Goal: Task Accomplishment & Management: Manage account settings

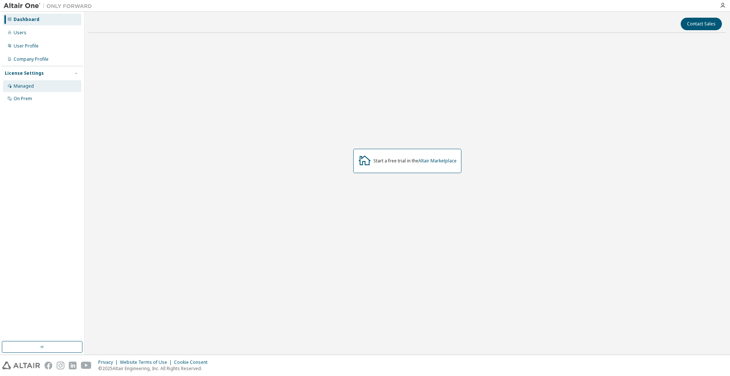
click at [28, 87] on div "Managed" at bounding box center [24, 86] width 20 height 6
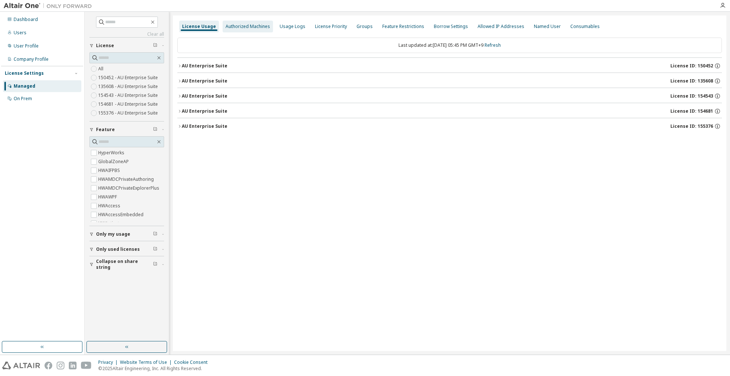
click at [235, 27] on div "Authorized Machines" at bounding box center [247, 27] width 45 height 6
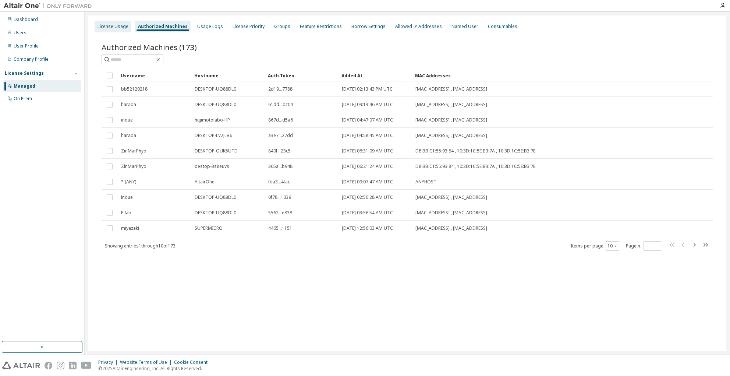
click at [116, 24] on div "License Usage" at bounding box center [112, 27] width 31 height 6
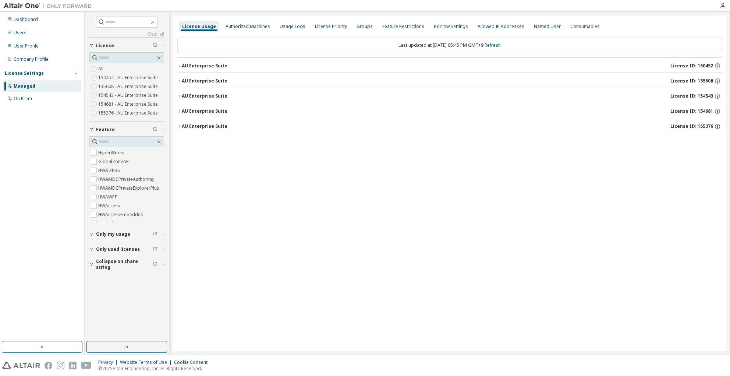
click at [179, 126] on icon "button" at bounding box center [179, 126] width 4 height 4
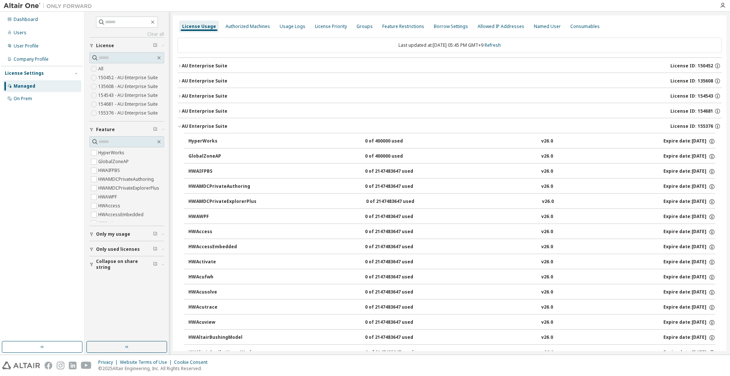
click at [179, 126] on icon "button" at bounding box center [179, 126] width 4 height 4
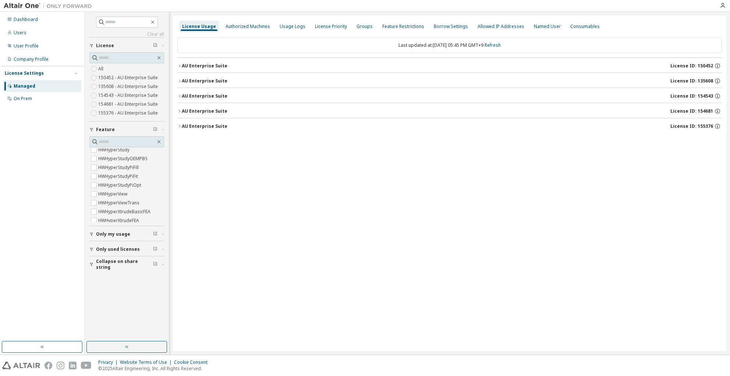
scroll to position [1067, 0]
click at [20, 102] on div "On Prem" at bounding box center [42, 99] width 78 height 12
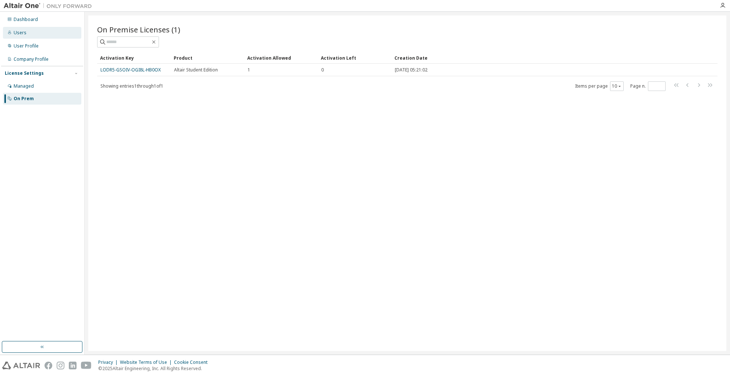
click at [23, 36] on div "Users" at bounding box center [42, 33] width 78 height 12
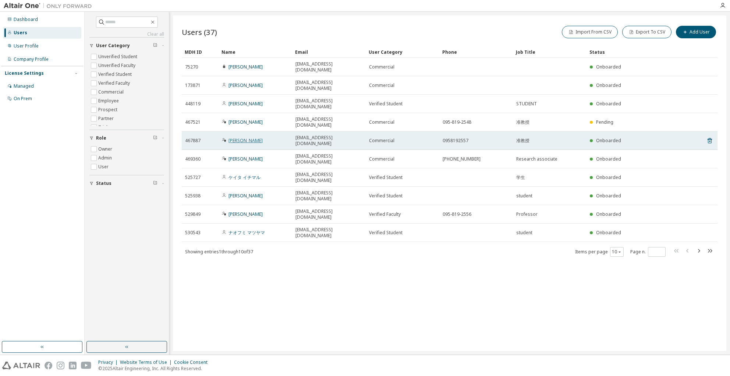
click at [250, 137] on link "[PERSON_NAME]" at bounding box center [245, 140] width 34 height 6
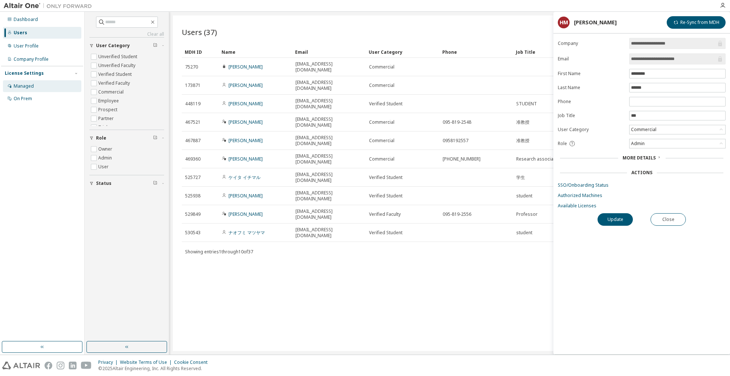
click at [33, 88] on div "Managed" at bounding box center [24, 86] width 20 height 6
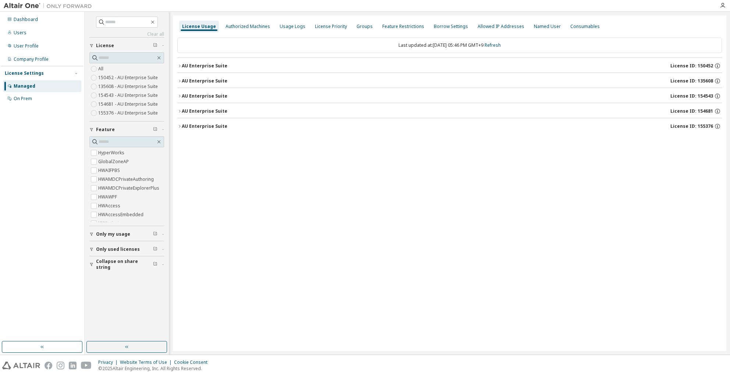
click at [127, 77] on label "150452 - AU Enterprise Suite" at bounding box center [128, 77] width 61 height 9
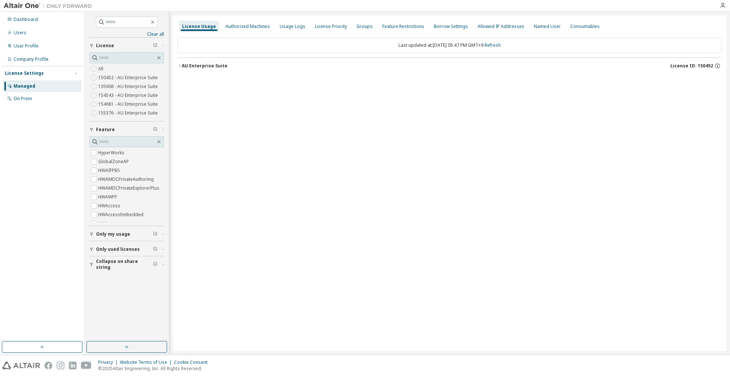
click at [179, 68] on button "AU Enterprise Suite License ID: 150452" at bounding box center [449, 66] width 544 height 16
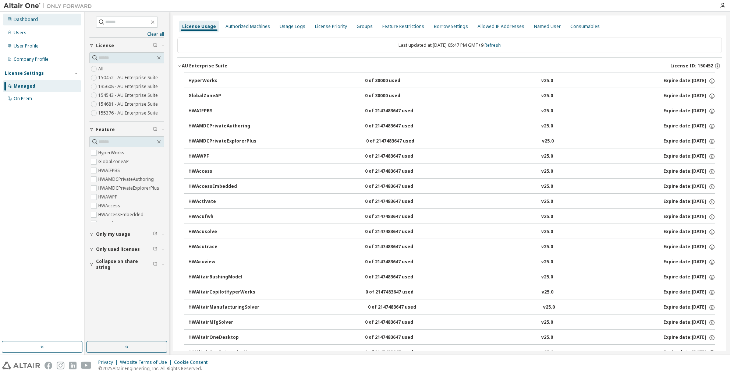
click at [30, 21] on div "Dashboard" at bounding box center [26, 20] width 24 height 6
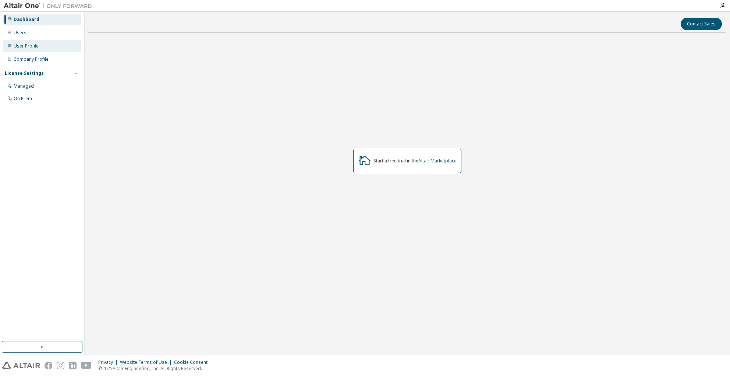
click at [31, 45] on div "User Profile" at bounding box center [26, 46] width 25 height 6
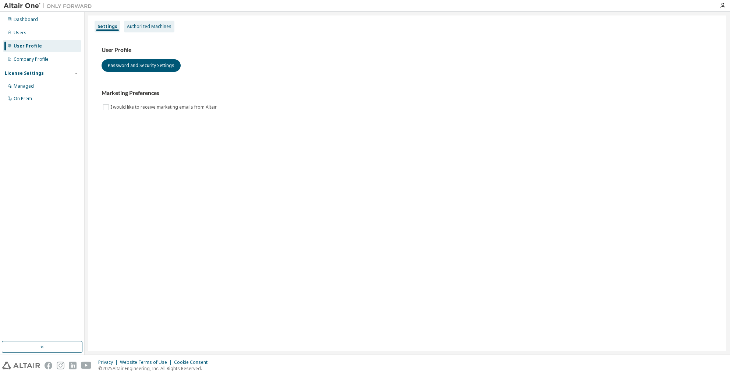
click at [148, 24] on div "Authorized Machines" at bounding box center [149, 27] width 45 height 6
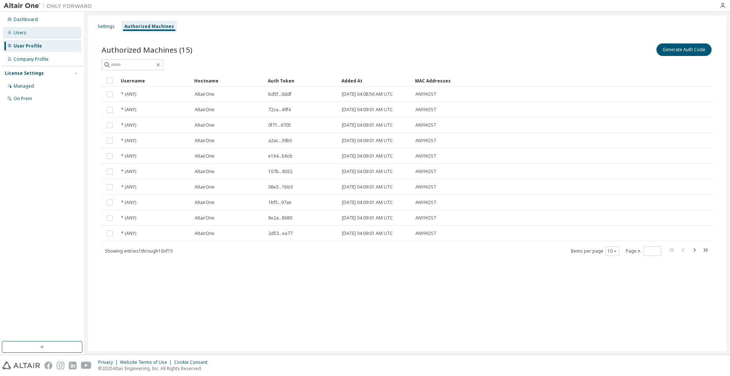
click at [22, 31] on div "Users" at bounding box center [20, 33] width 13 height 6
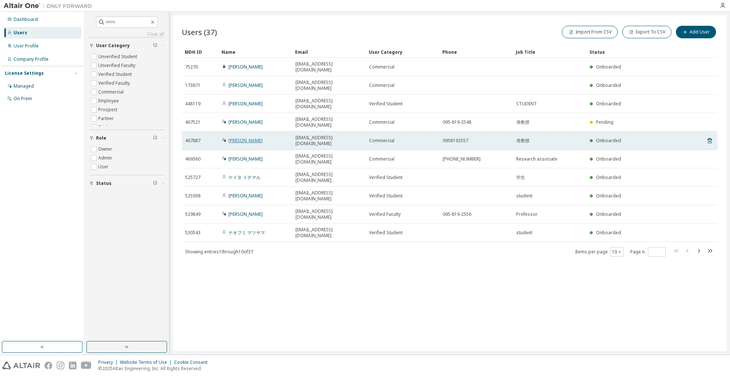
click at [256, 137] on link "[PERSON_NAME]" at bounding box center [245, 140] width 34 height 6
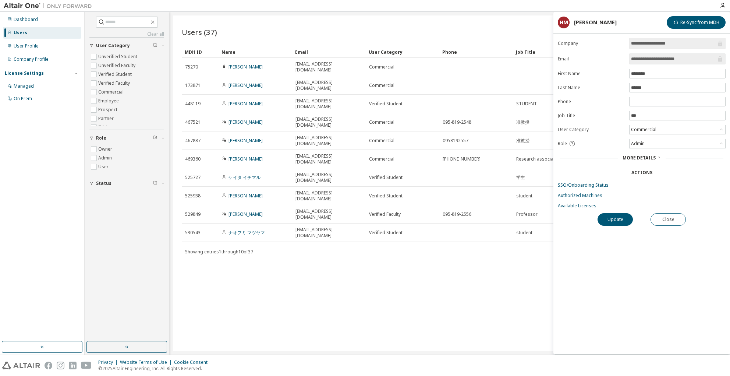
click at [640, 159] on span "More Details" at bounding box center [638, 157] width 33 height 6
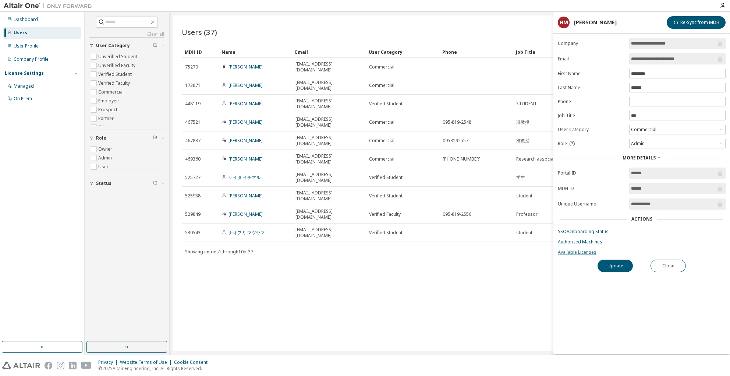
click at [582, 253] on link "Available Licenses" at bounding box center [642, 252] width 168 height 6
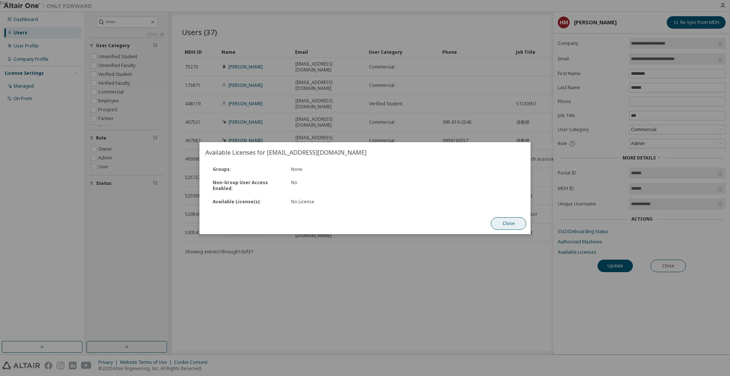
click at [502, 225] on button "Close" at bounding box center [508, 223] width 35 height 13
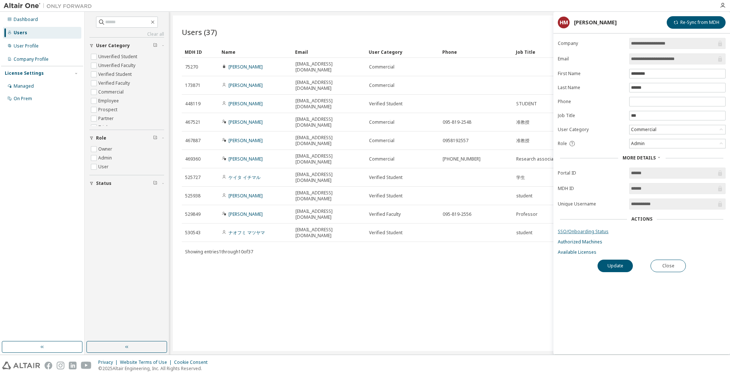
click at [589, 232] on link "SSO/Onboarding Status" at bounding box center [642, 231] width 168 height 6
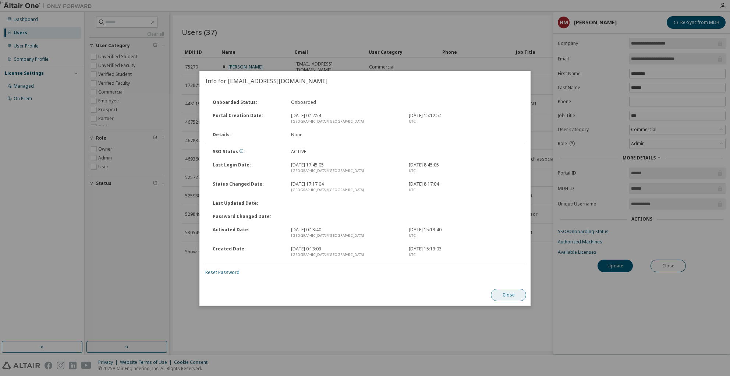
click at [505, 293] on button "Close" at bounding box center [508, 294] width 35 height 13
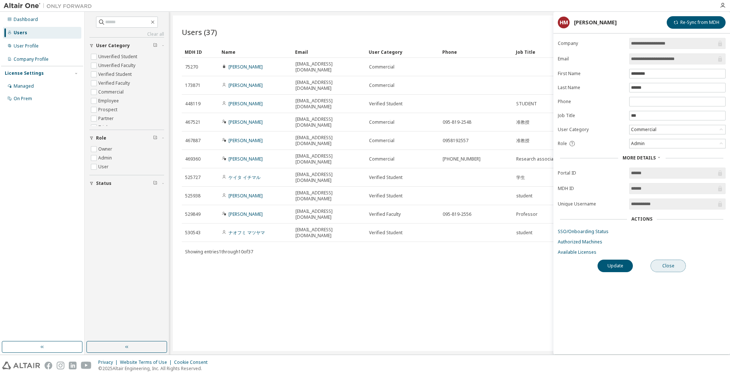
click at [672, 266] on button "Close" at bounding box center [667, 265] width 35 height 13
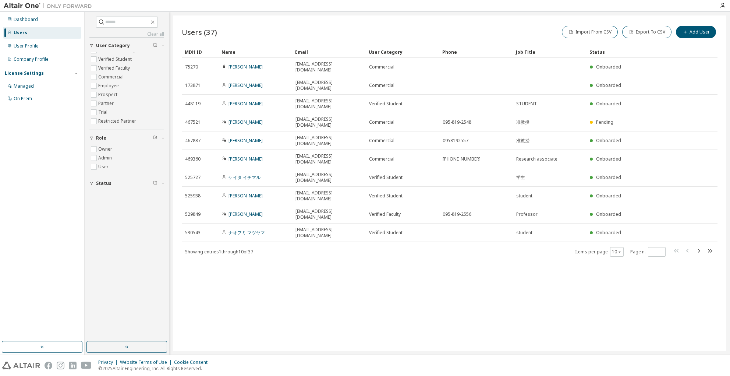
scroll to position [24, 0]
click at [39, 90] on div "Managed" at bounding box center [42, 86] width 78 height 12
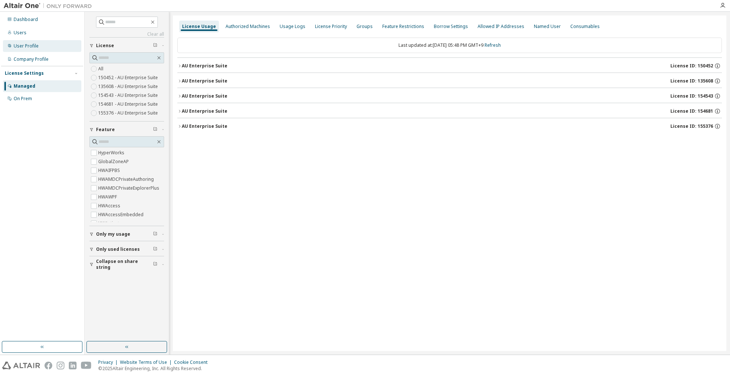
drag, startPoint x: 19, startPoint y: 33, endPoint x: 24, endPoint y: 42, distance: 10.0
click at [19, 33] on div "Users" at bounding box center [20, 33] width 13 height 6
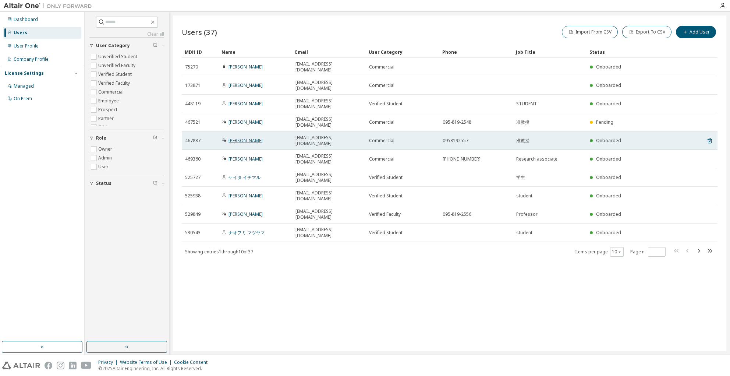
click at [243, 137] on link "[PERSON_NAME]" at bounding box center [245, 140] width 34 height 6
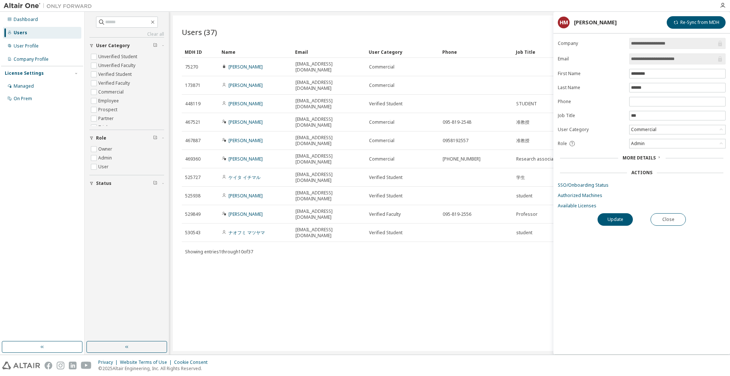
click at [646, 156] on span "More Details" at bounding box center [638, 157] width 33 height 6
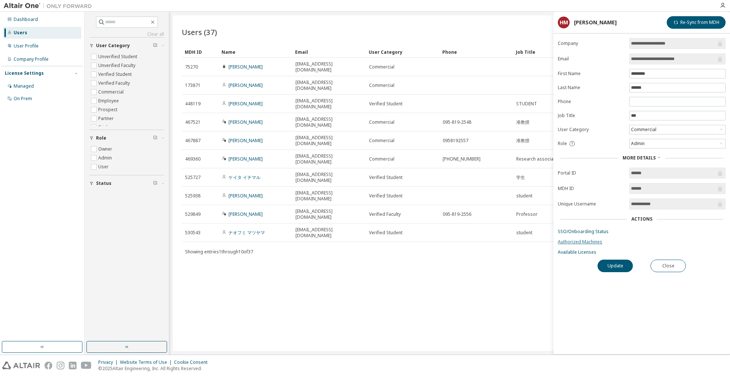
click at [588, 241] on link "Authorized Machines" at bounding box center [642, 242] width 168 height 6
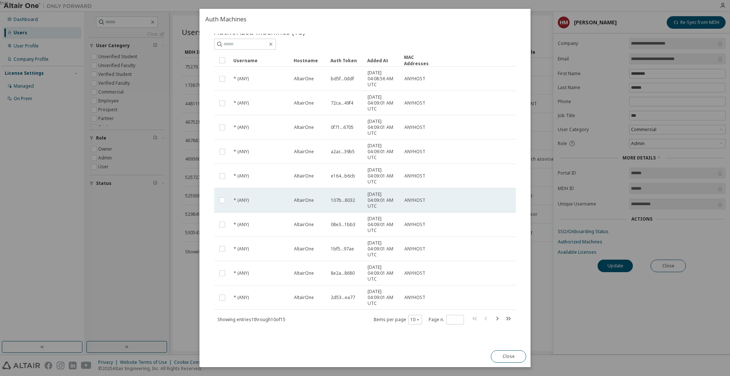
scroll to position [23, 0]
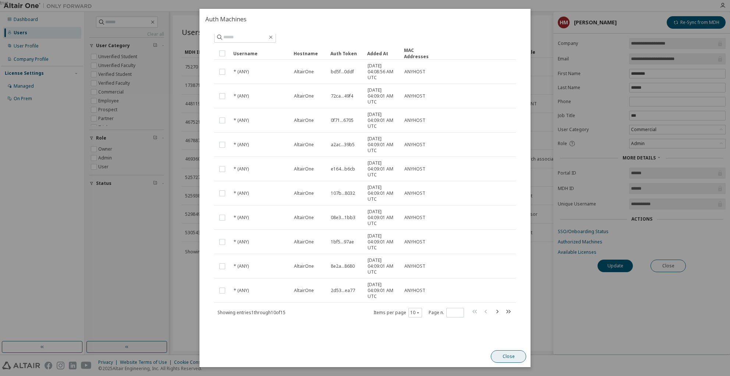
click at [518, 355] on button "Close" at bounding box center [508, 356] width 35 height 13
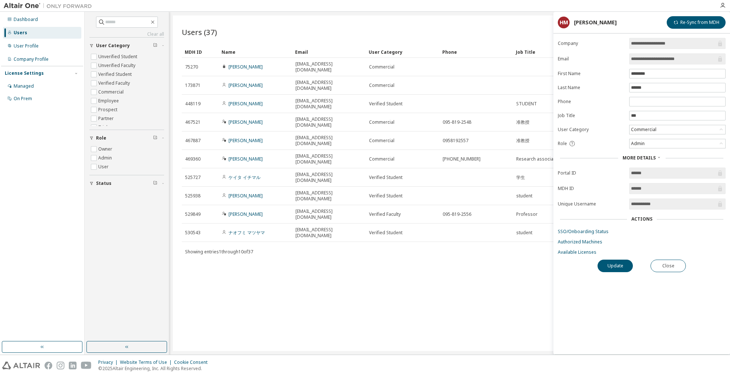
click at [577, 255] on div "**********" at bounding box center [641, 196] width 177 height 316
click at [577, 252] on link "Available Licenses" at bounding box center [642, 252] width 168 height 6
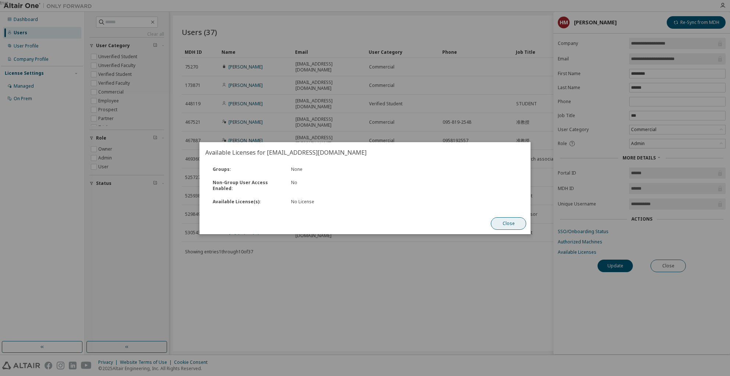
click at [503, 229] on button "Close" at bounding box center [508, 223] width 35 height 13
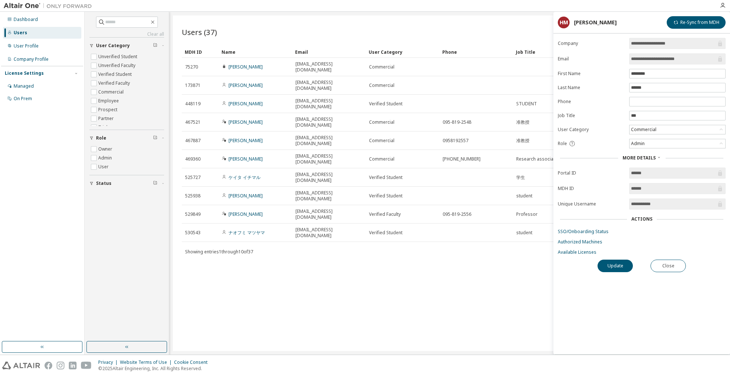
click at [107, 183] on span "Status" at bounding box center [103, 183] width 15 height 6
click at [133, 344] on button "button" at bounding box center [126, 347] width 81 height 12
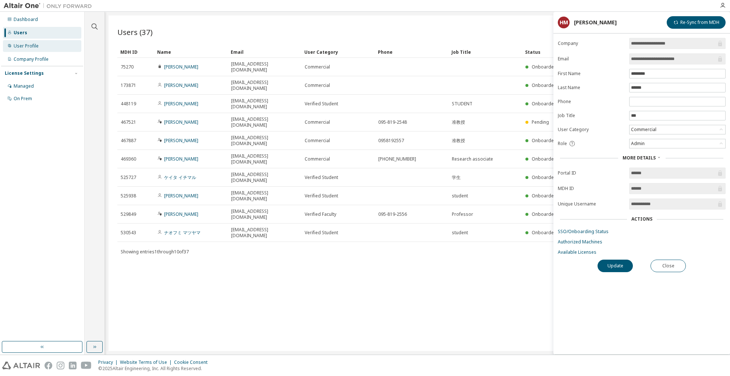
click at [21, 46] on div "User Profile" at bounding box center [26, 46] width 25 height 6
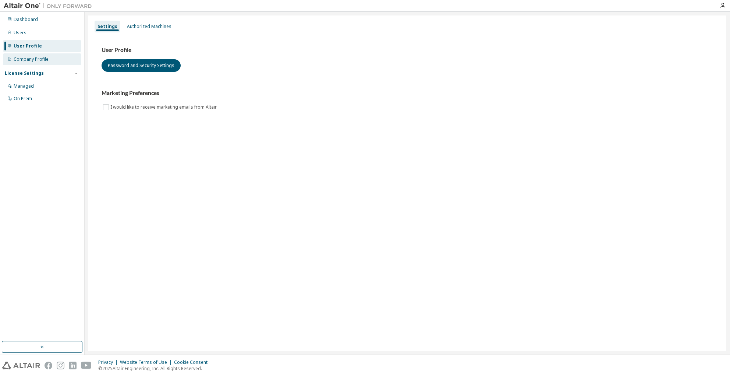
click at [39, 62] on div "Company Profile" at bounding box center [42, 59] width 78 height 12
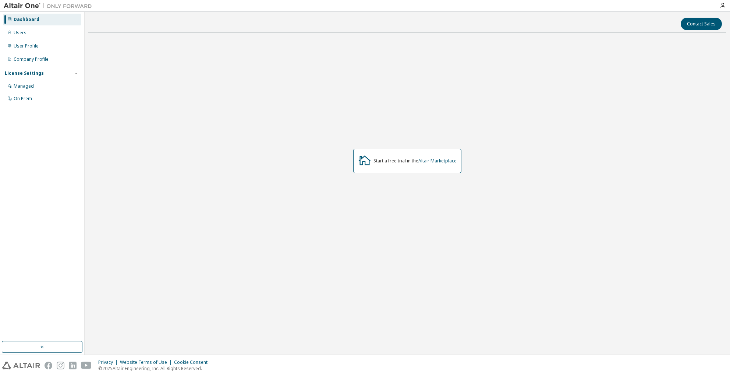
drag, startPoint x: 446, startPoint y: 162, endPoint x: 417, endPoint y: 174, distance: 31.5
click at [446, 162] on link "Altair Marketplace" at bounding box center [437, 160] width 38 height 6
click at [18, 34] on div "Users" at bounding box center [20, 33] width 13 height 6
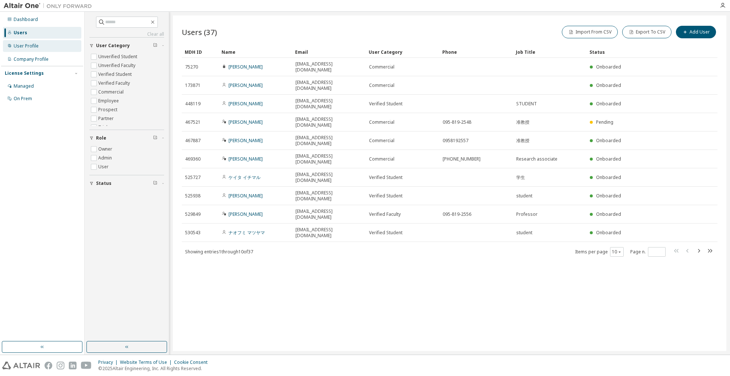
click at [32, 46] on div "User Profile" at bounding box center [26, 46] width 25 height 6
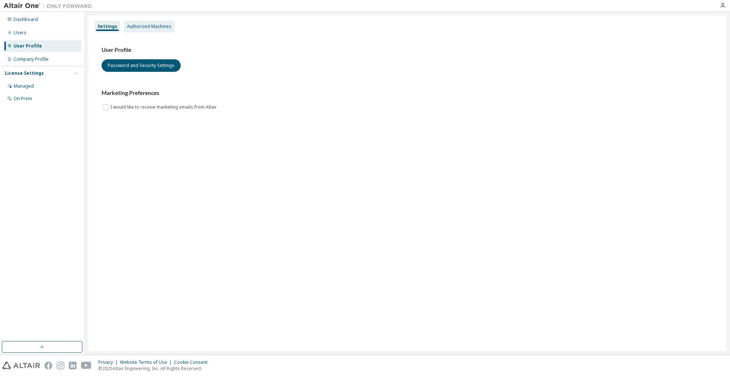
click at [149, 29] on div "Authorized Machines" at bounding box center [149, 27] width 45 height 6
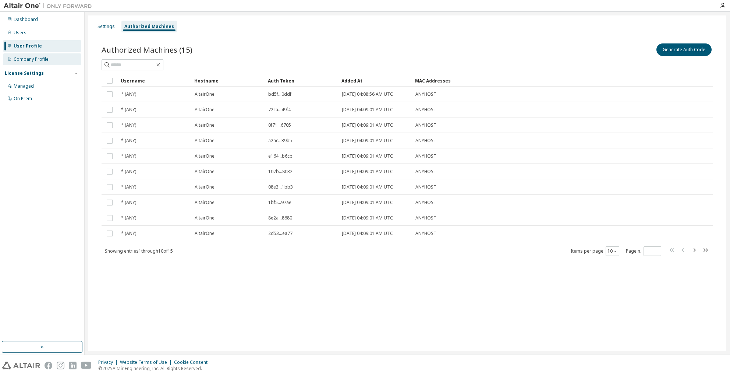
click at [24, 60] on div "Company Profile" at bounding box center [31, 59] width 35 height 6
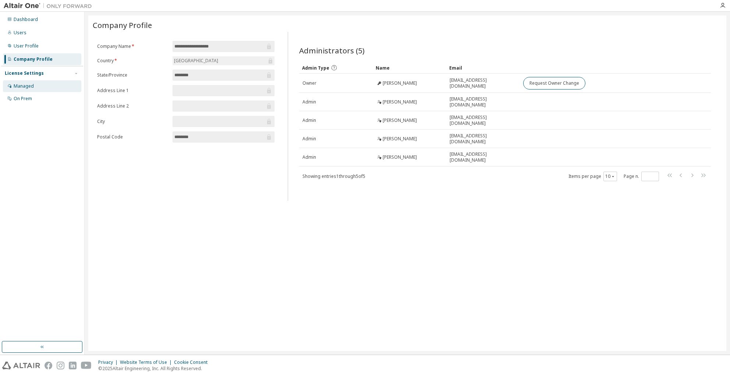
click at [24, 85] on div "Managed" at bounding box center [24, 86] width 20 height 6
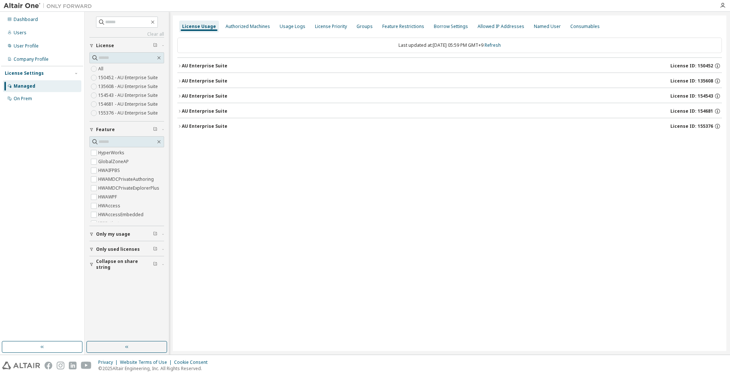
click at [179, 67] on icon "button" at bounding box center [179, 65] width 1 height 3
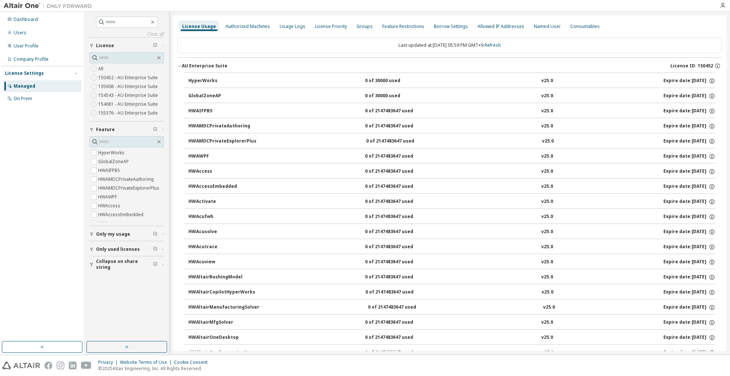
click at [179, 67] on icon "button" at bounding box center [179, 65] width 3 height 1
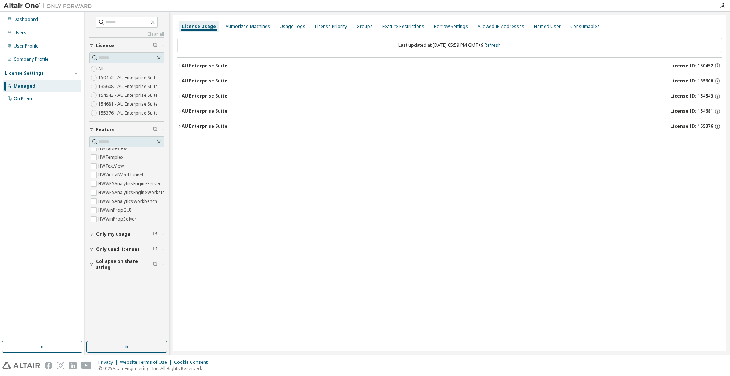
scroll to position [2834, 0]
click at [114, 236] on span "Only my usage" at bounding box center [113, 234] width 34 height 6
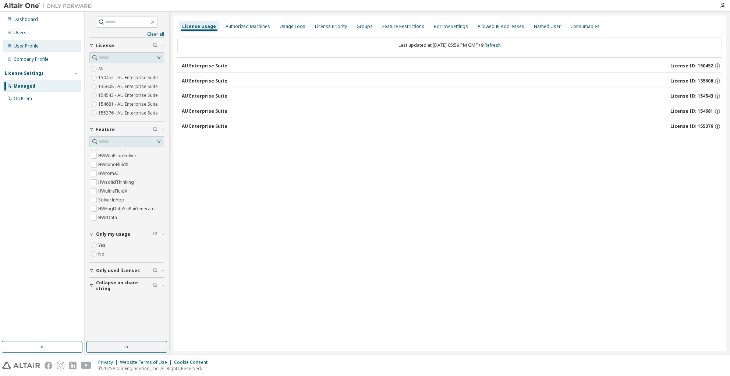
click at [28, 48] on div "User Profile" at bounding box center [26, 46] width 25 height 6
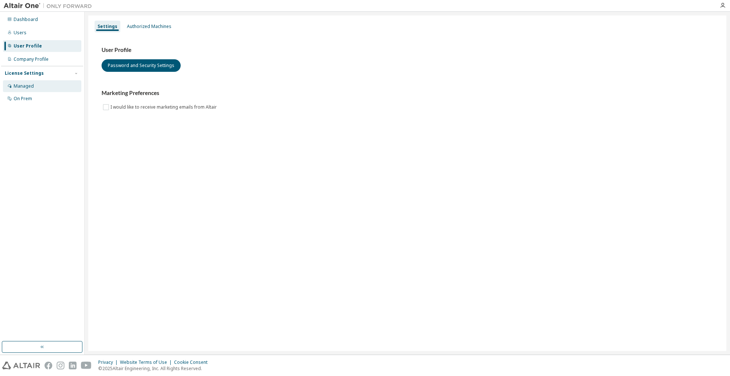
click at [21, 90] on div "Managed" at bounding box center [42, 86] width 78 height 12
